Goal: Task Accomplishment & Management: Manage account settings

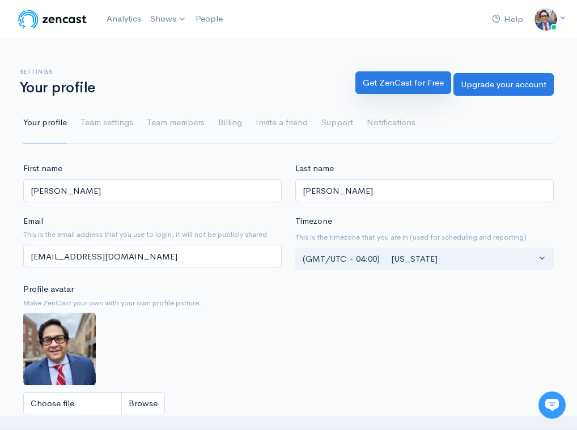
click at [400, 83] on link "Get ZenCast for Free" at bounding box center [403, 82] width 96 height 23
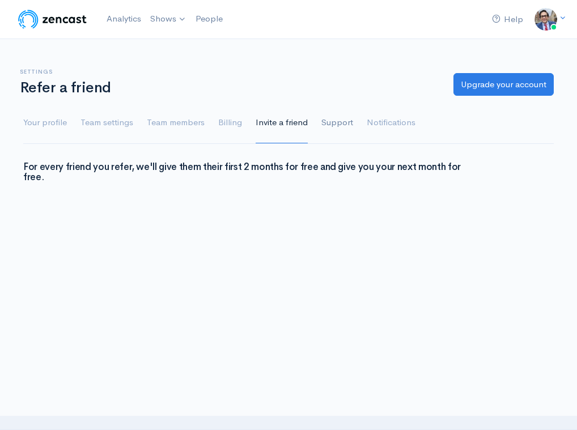
click at [341, 123] on link "Support" at bounding box center [337, 123] width 32 height 41
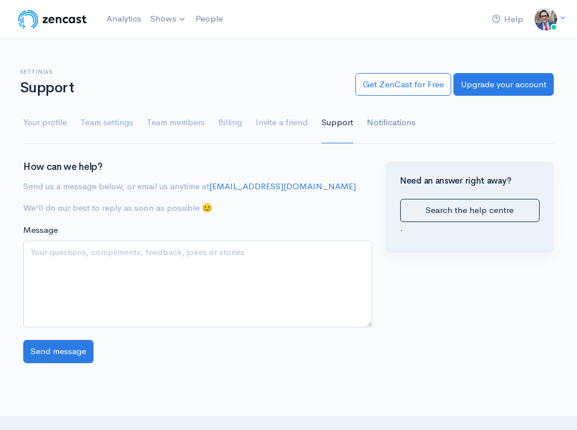
click at [372, 121] on link "Notifications" at bounding box center [391, 123] width 49 height 41
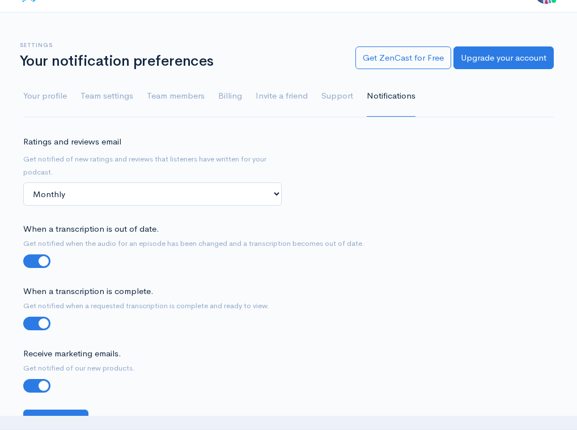
scroll to position [10, 0]
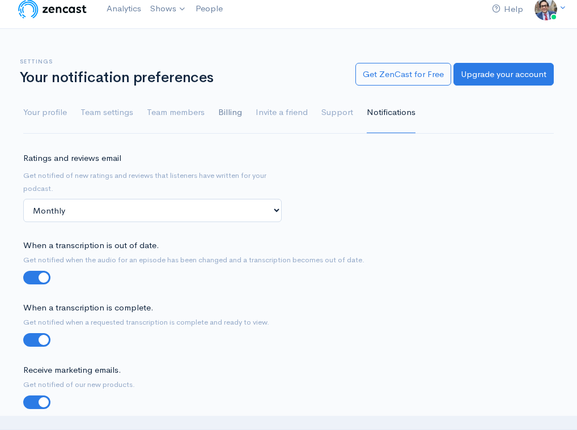
click at [235, 112] on link "Billing" at bounding box center [230, 112] width 24 height 41
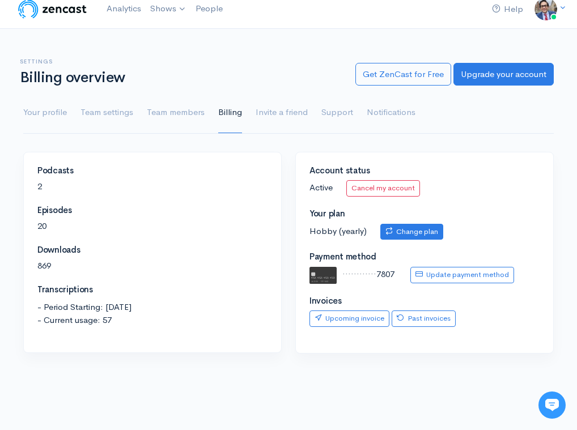
click at [423, 228] on link "Change plan" at bounding box center [411, 232] width 63 height 16
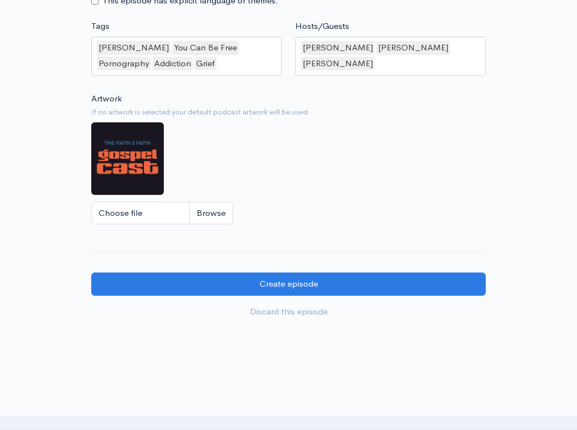
scroll to position [989, 0]
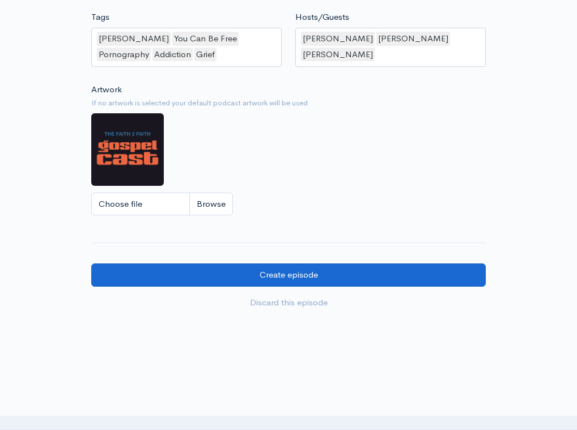
click at [250, 267] on input "Create episode" at bounding box center [288, 275] width 395 height 23
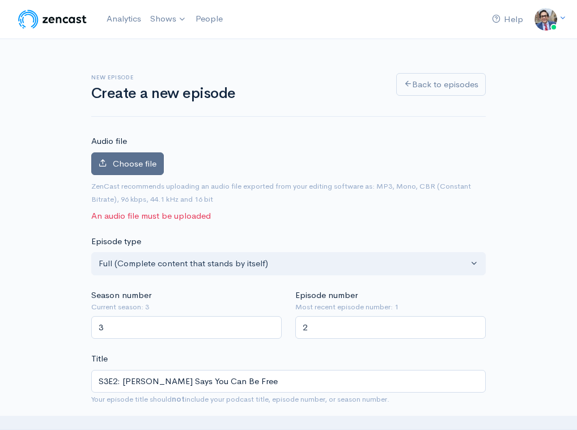
click at [113, 163] on span "Choose file" at bounding box center [135, 163] width 44 height 11
click at [0, 0] on input "Choose file" at bounding box center [0, 0] width 0 height 0
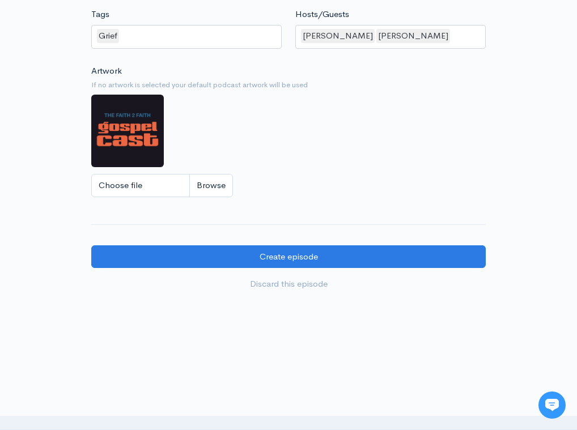
scroll to position [1073, 0]
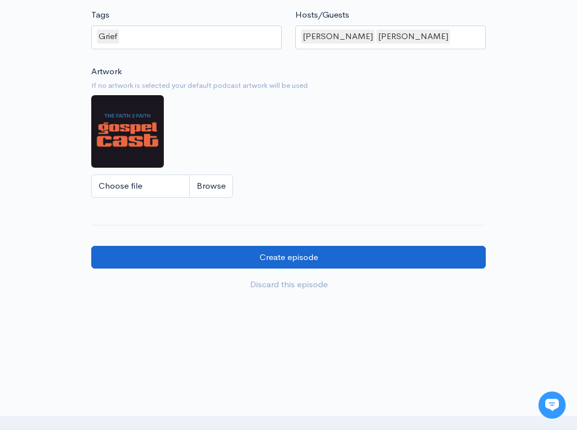
click at [294, 246] on input "Create episode" at bounding box center [288, 257] width 395 height 23
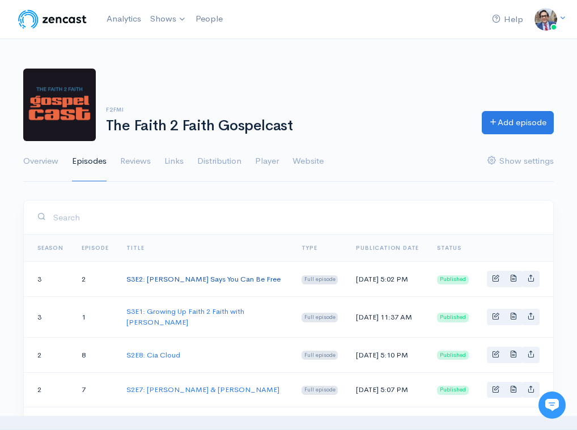
click at [227, 281] on link "S3E2: [PERSON_NAME] Says You Can Be Free" at bounding box center [203, 279] width 154 height 10
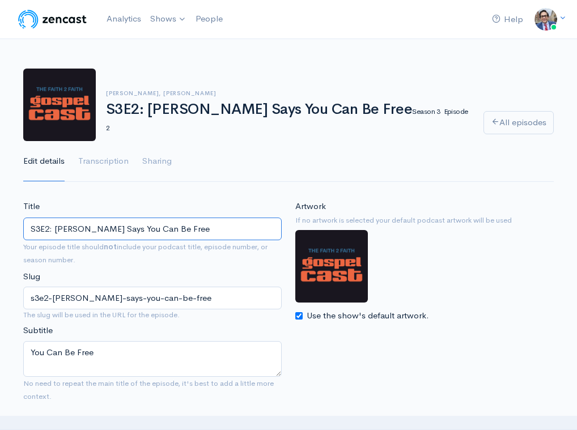
drag, startPoint x: 94, startPoint y: 226, endPoint x: 130, endPoint y: 294, distance: 77.1
click at [130, 294] on div "Title S3E2: [PERSON_NAME] Says You Can Be Free Your episode title should not in…" at bounding box center [152, 303] width 272 height 207
drag, startPoint x: 54, startPoint y: 227, endPoint x: 117, endPoint y: 262, distance: 71.8
click at [117, 262] on div "Title S3E2: [PERSON_NAME] Your episode title should not include your podcast ti…" at bounding box center [152, 303] width 272 height 207
type input "S3E2: [PERSON_NAME]"
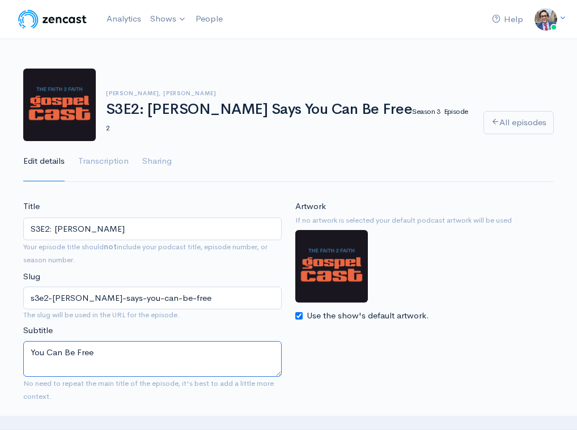
click at [28, 351] on textarea "You Can Be Free" at bounding box center [152, 359] width 258 height 36
paste textarea "[PERSON_NAME]"
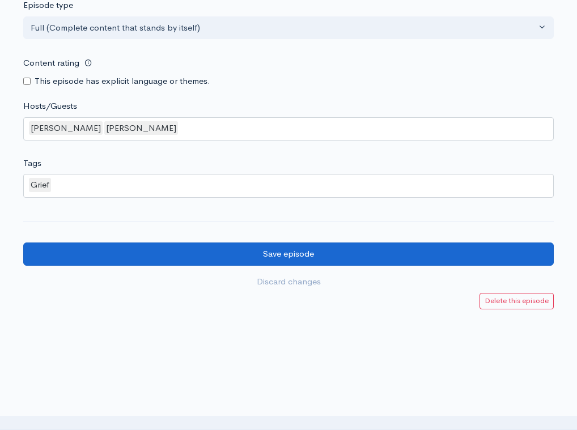
scroll to position [1066, 0]
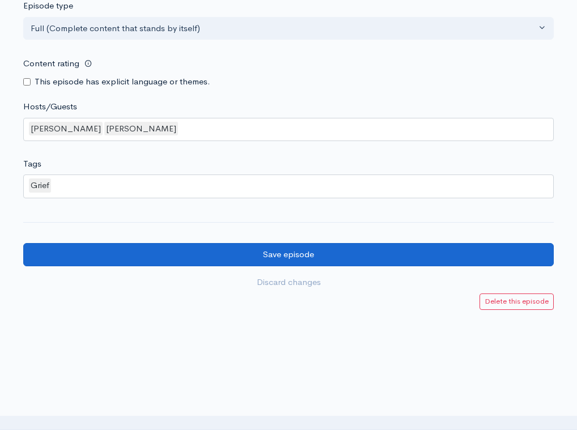
type textarea "[PERSON_NAME] Says You Can Be Free"
click at [341, 243] on input "Save episode" at bounding box center [288, 254] width 531 height 23
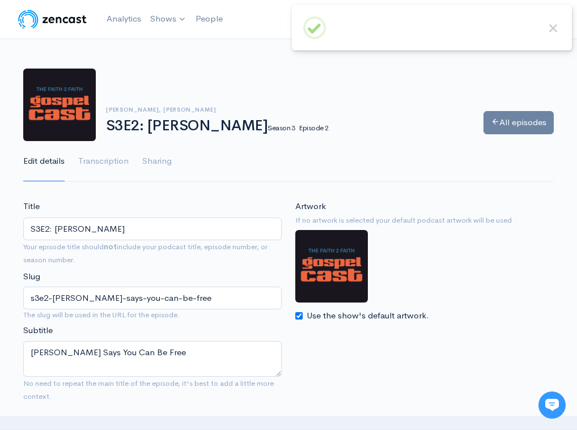
click at [531, 121] on link "All episodes" at bounding box center [519, 122] width 70 height 23
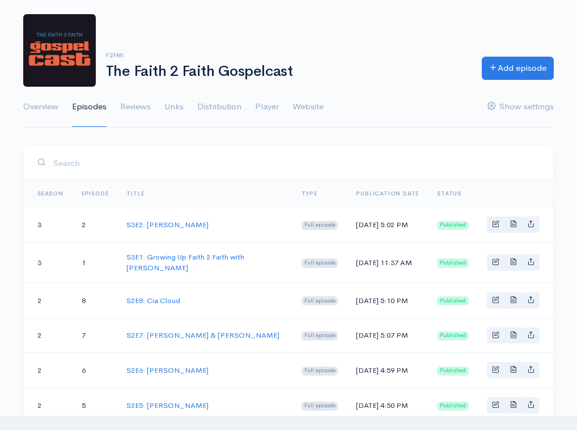
scroll to position [54, 0]
click at [171, 261] on link "S3E1: Growing Up Faith 2 Faith with [PERSON_NAME]" at bounding box center [185, 262] width 118 height 21
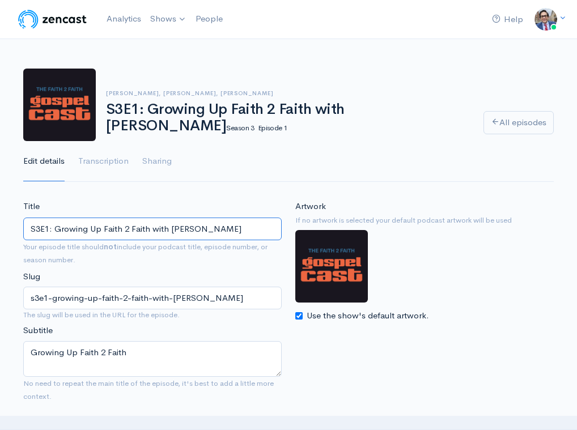
drag, startPoint x: 53, startPoint y: 228, endPoint x: 171, endPoint y: 230, distance: 117.9
click at [171, 230] on input "S3E1: Growing Up Faith 2 Faith with [PERSON_NAME]" at bounding box center [152, 229] width 258 height 23
type input "S3E1: Josiah Maloney"
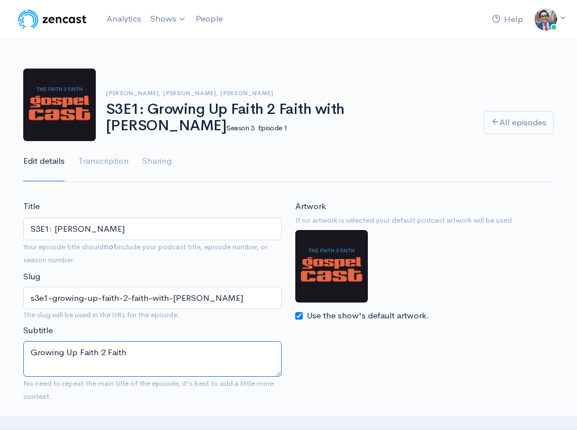
click at [188, 364] on textarea "Growing Up Faith 2 Faith" at bounding box center [152, 359] width 258 height 36
drag, startPoint x: 126, startPoint y: 350, endPoint x: 185, endPoint y: 425, distance: 95.3
click at [133, 364] on textarea "Growing Up Faith 2 Faith" at bounding box center [152, 359] width 258 height 36
type textarea "Growing Up Faith 2 Faith"
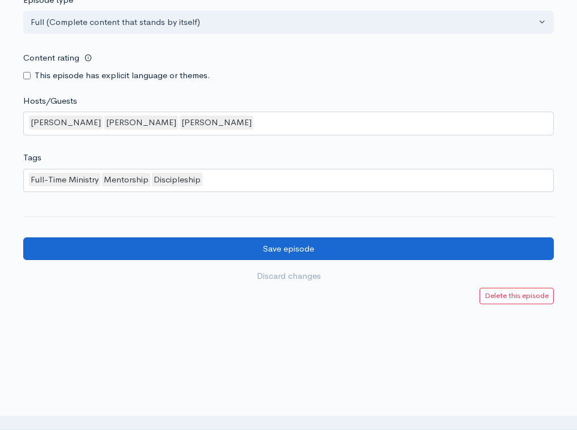
scroll to position [1019, 0]
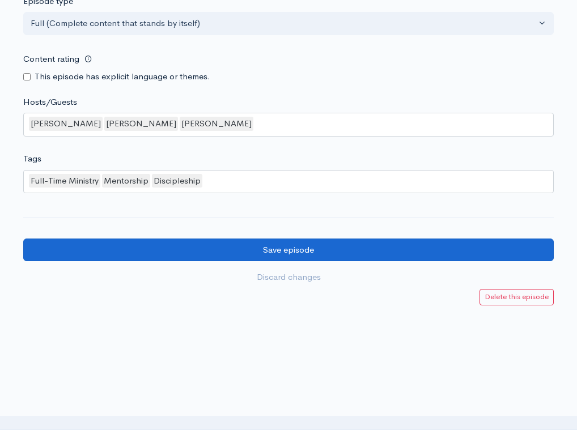
click at [227, 239] on input "Save episode" at bounding box center [288, 250] width 531 height 23
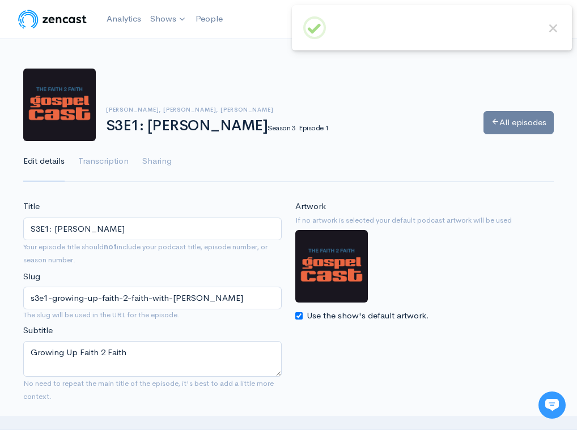
click at [502, 121] on link "All episodes" at bounding box center [519, 122] width 70 height 23
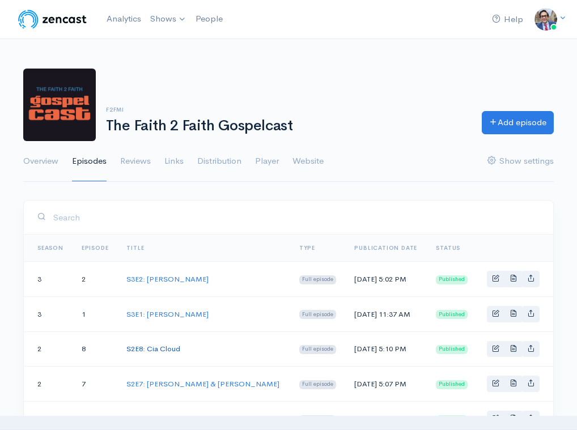
click at [146, 348] on link "S2E8: Cia Cloud" at bounding box center [153, 349] width 54 height 10
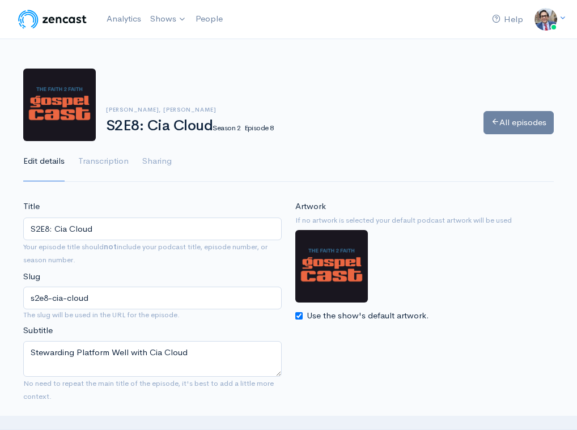
click at [507, 128] on link "All episodes" at bounding box center [519, 122] width 70 height 23
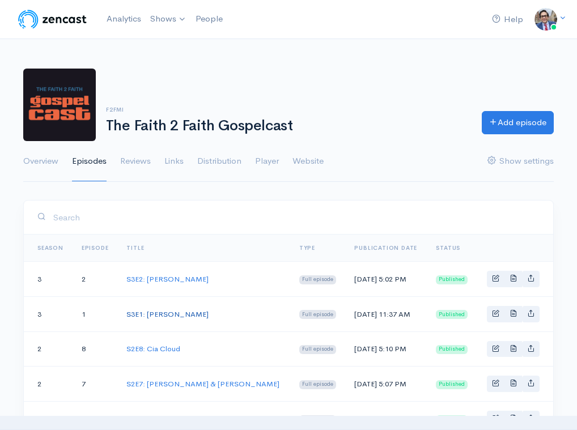
click at [169, 315] on link "S3E1: [PERSON_NAME]" at bounding box center [167, 315] width 82 height 10
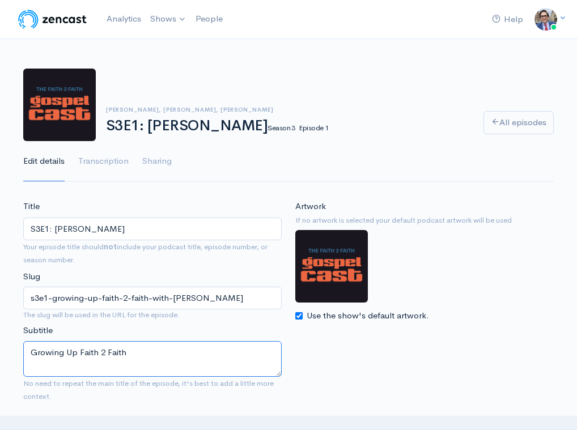
click at [177, 354] on textarea "Growing Up Faith 2 Faith" at bounding box center [152, 359] width 258 height 36
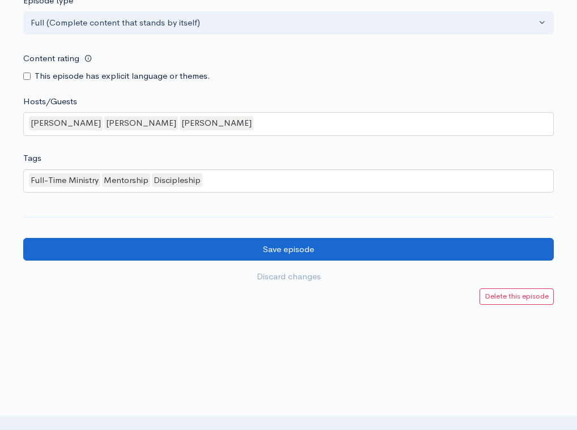
scroll to position [1019, 0]
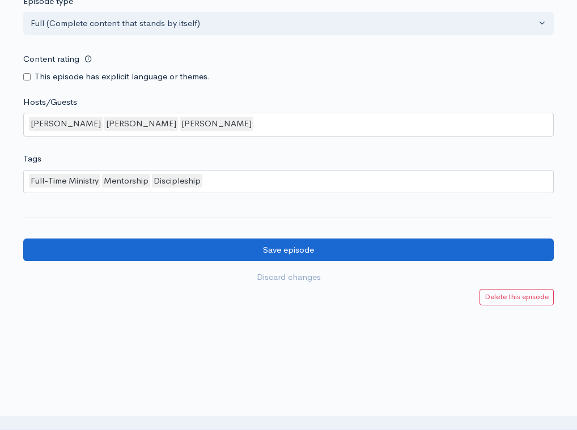
type textarea "Growing Up Faith 2 Faith with [PERSON_NAME]"
click at [214, 239] on input "Save episode" at bounding box center [288, 250] width 531 height 23
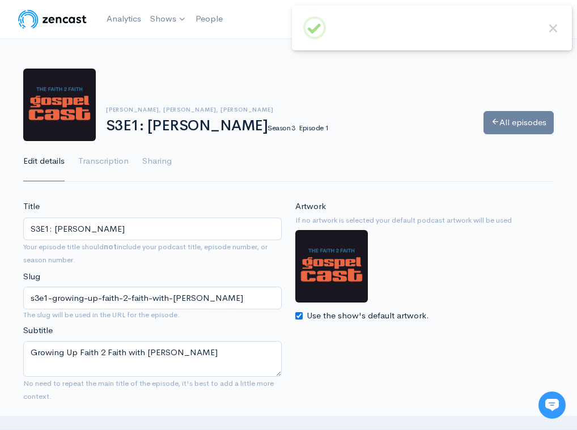
click at [501, 124] on link "All episodes" at bounding box center [519, 122] width 70 height 23
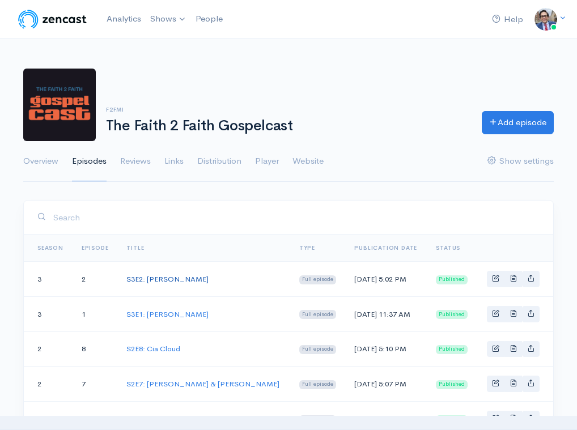
click at [168, 274] on link "S3E2: [PERSON_NAME]" at bounding box center [167, 279] width 82 height 10
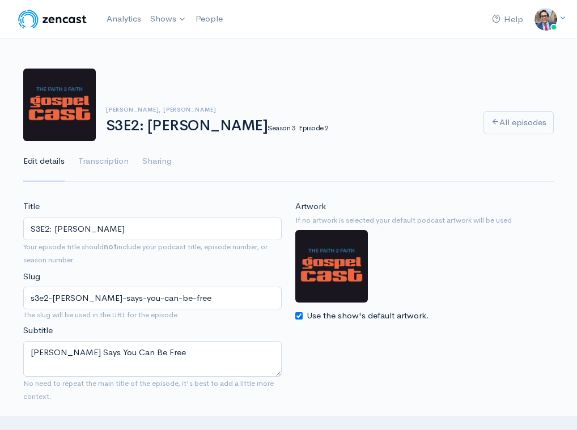
click at [166, 278] on div "Title S3E2: Kirby Kelly Your episode title should not include your podcast titl…" at bounding box center [152, 303] width 272 height 207
click at [528, 120] on link "All episodes" at bounding box center [519, 122] width 70 height 23
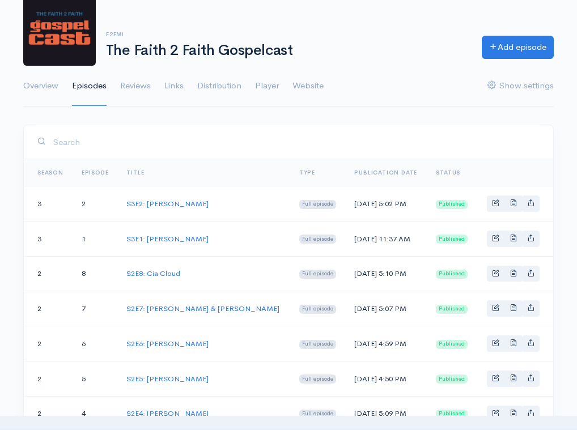
scroll to position [75, 1]
